Goal: Task Accomplishment & Management: Manage account settings

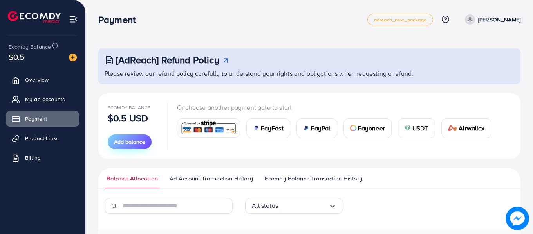
click at [133, 143] on span "Add balance" at bounding box center [129, 142] width 31 height 8
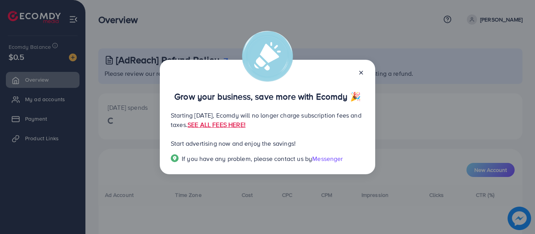
click at [359, 72] on icon at bounding box center [361, 73] width 6 height 6
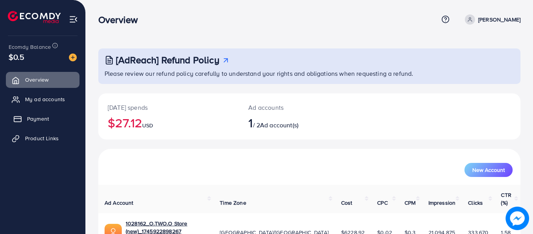
click at [41, 121] on span "Payment" at bounding box center [38, 119] width 22 height 8
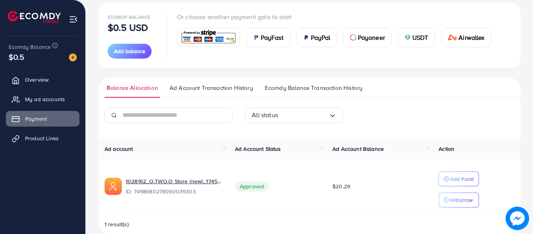
scroll to position [104, 0]
